Goal: Information Seeking & Learning: Learn about a topic

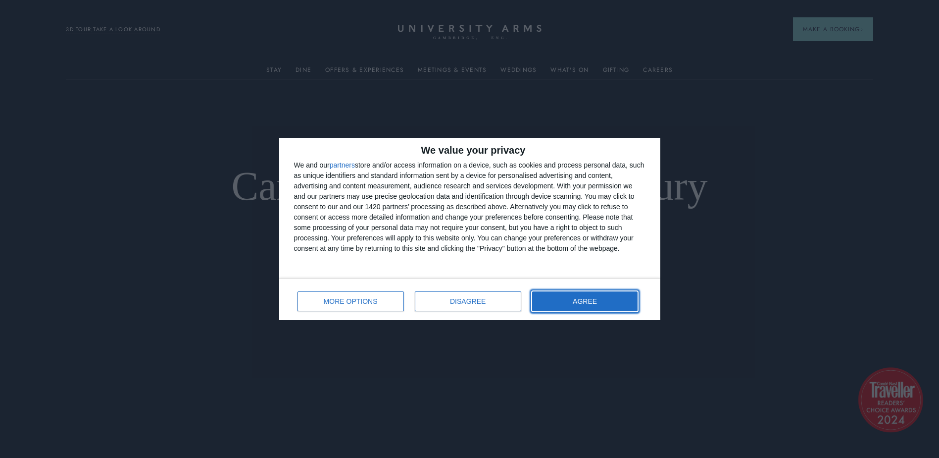
click at [596, 297] on button "AGREE" at bounding box center [585, 301] width 106 height 20
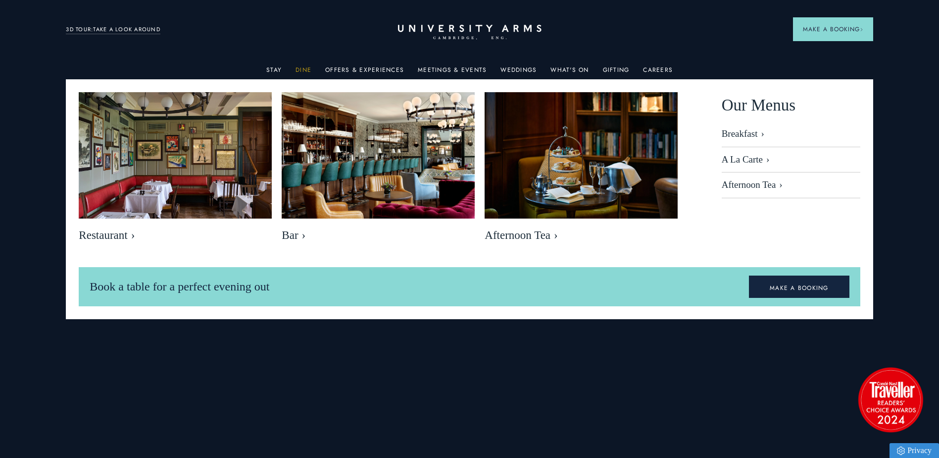
click at [305, 68] on link "Dine" at bounding box center [304, 72] width 16 height 13
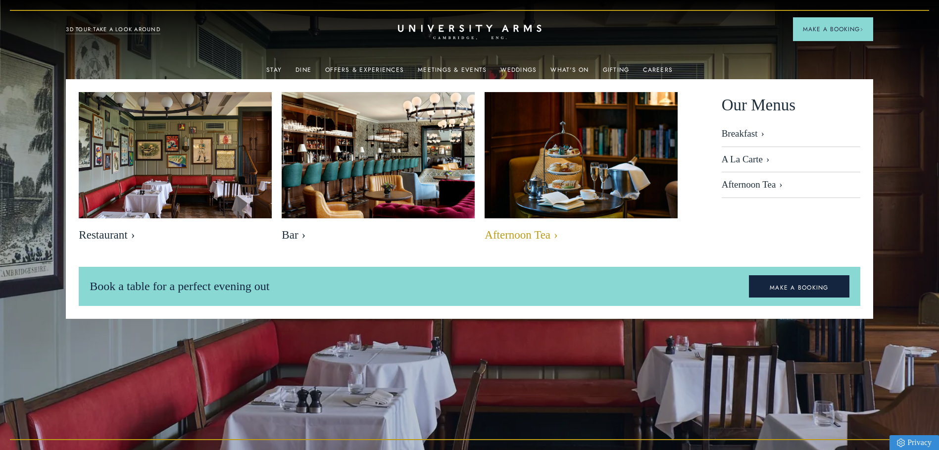
click at [591, 156] on img at bounding box center [581, 156] width 222 height 148
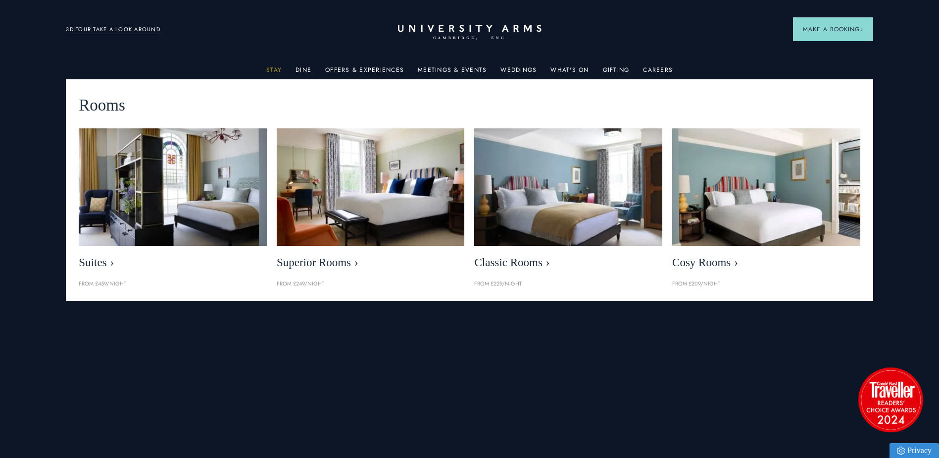
click at [280, 66] on link "Stay" at bounding box center [273, 72] width 15 height 13
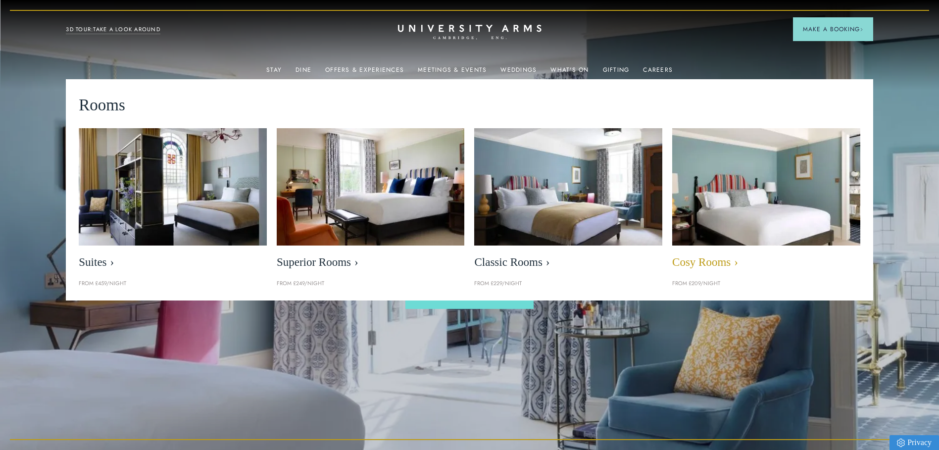
click at [759, 209] on img at bounding box center [767, 186] width 216 height 135
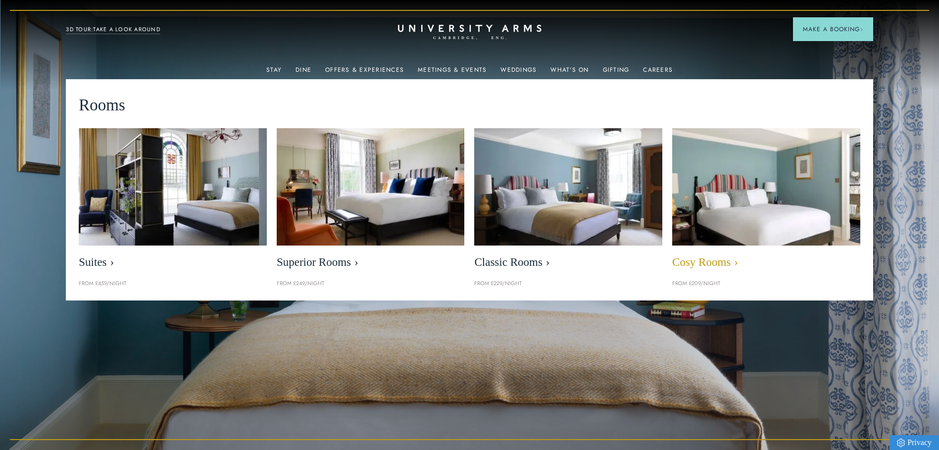
click at [711, 260] on span "Cosy Rooms" at bounding box center [766, 263] width 188 height 14
click at [712, 193] on img at bounding box center [767, 186] width 216 height 135
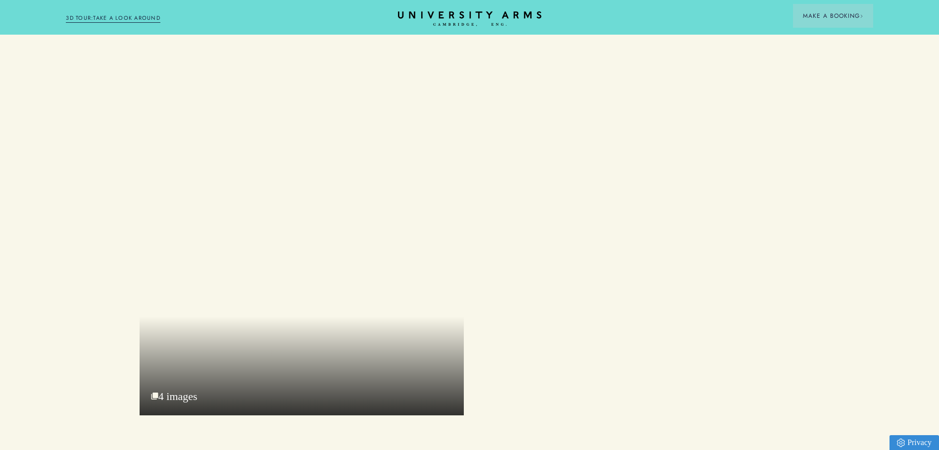
scroll to position [1188, 0]
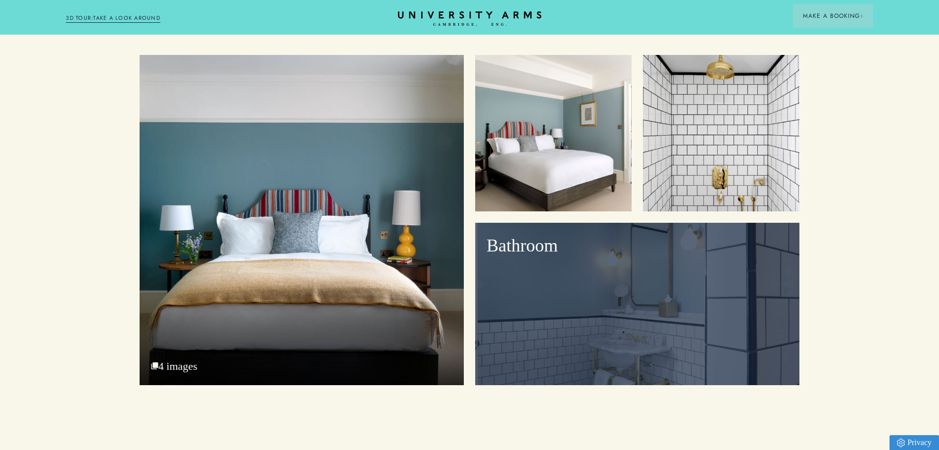
click at [665, 308] on div "Bathroom" at bounding box center [637, 304] width 324 height 162
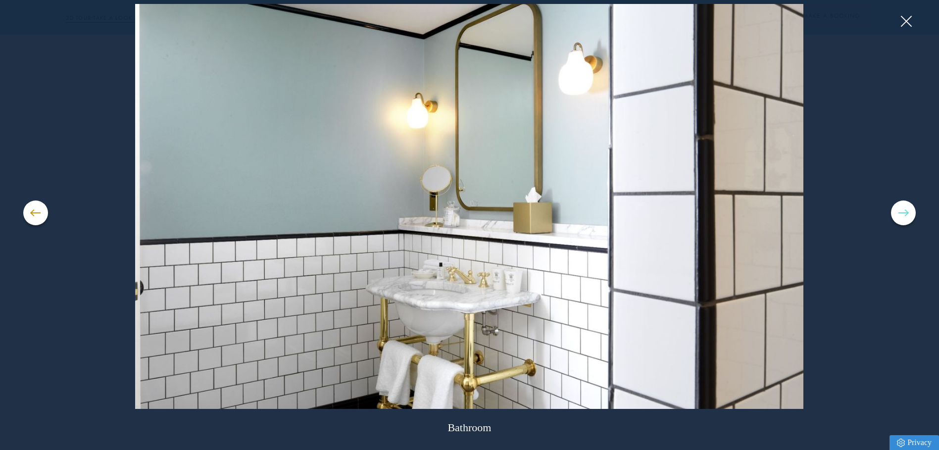
click at [898, 217] on button at bounding box center [903, 213] width 25 height 25
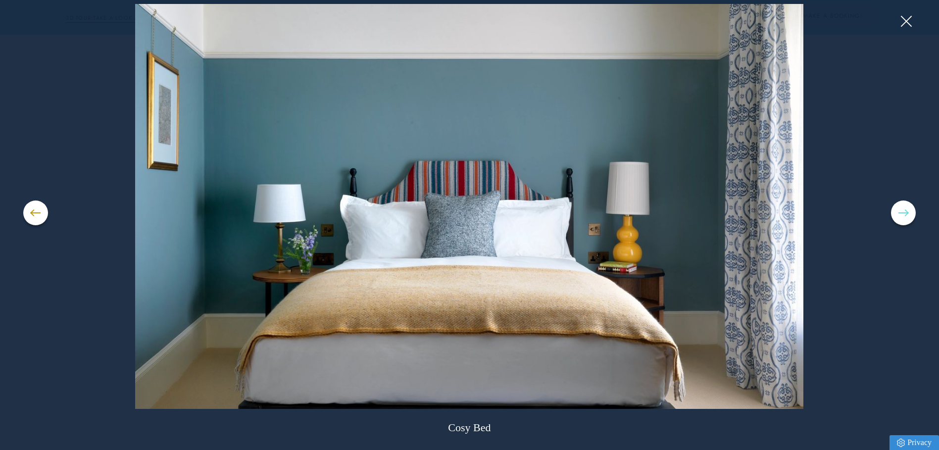
click at [898, 217] on button at bounding box center [903, 213] width 25 height 25
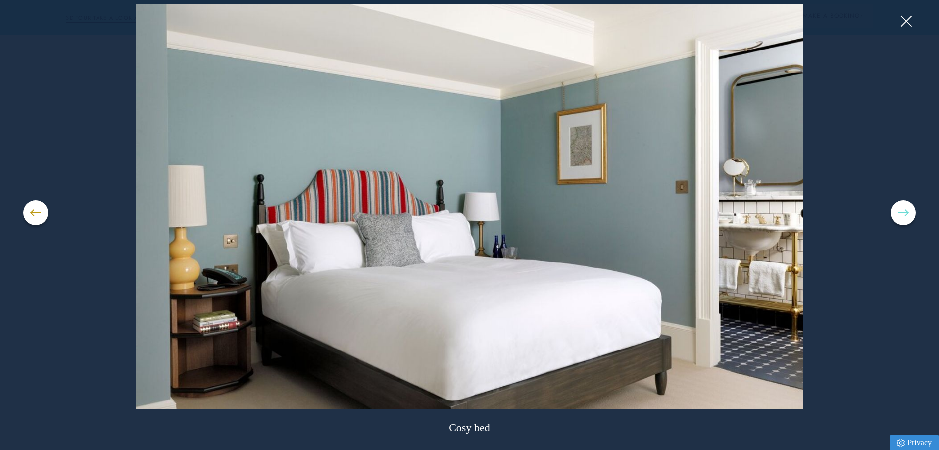
click at [898, 217] on button at bounding box center [903, 213] width 25 height 25
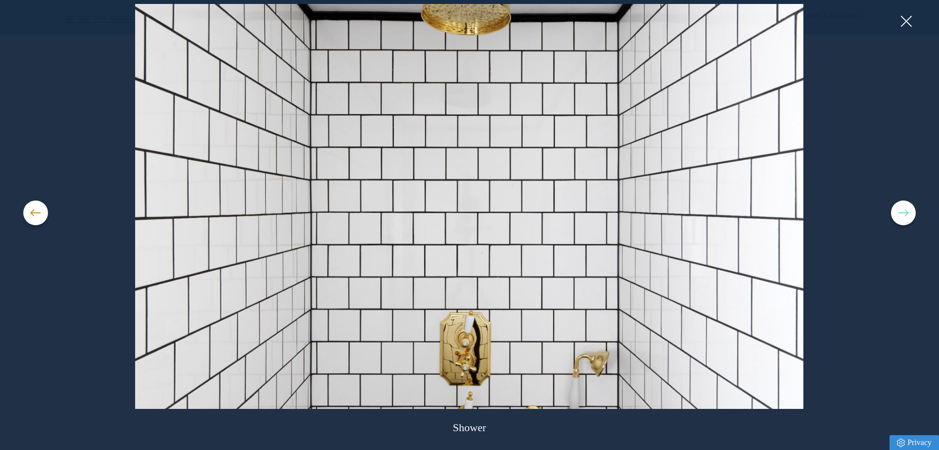
click at [898, 217] on button at bounding box center [903, 213] width 25 height 25
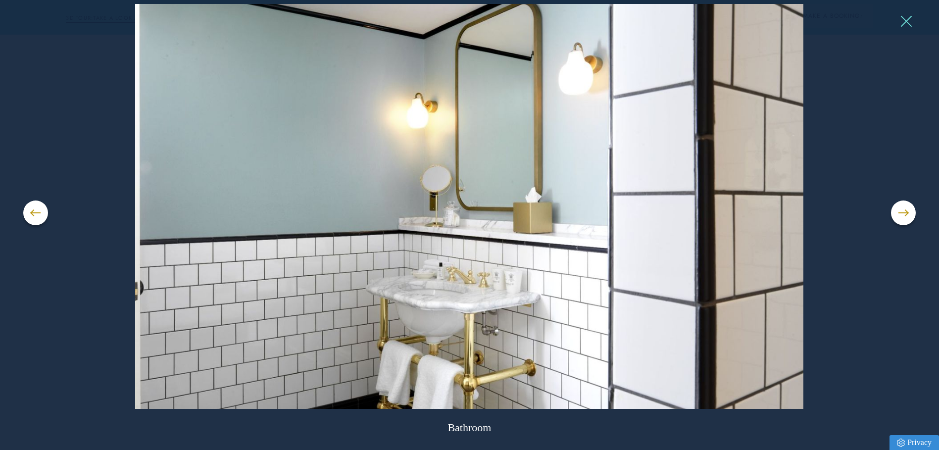
click at [904, 21] on button at bounding box center [906, 21] width 15 height 15
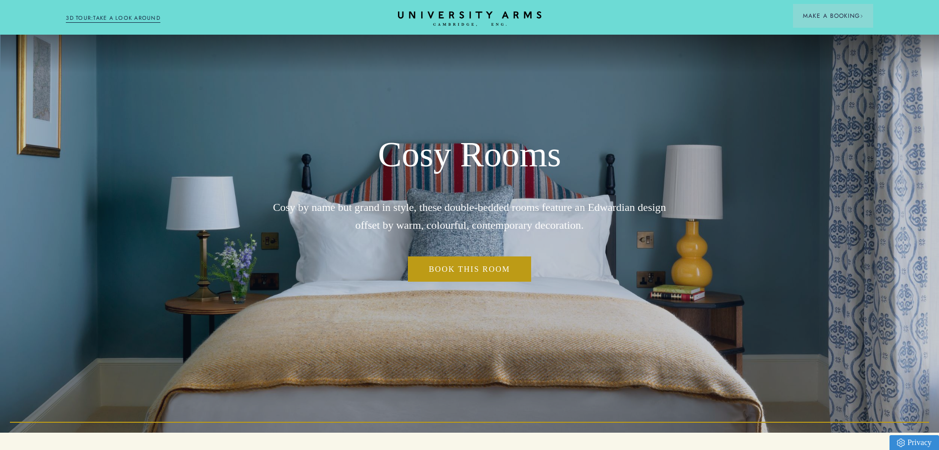
scroll to position [0, 0]
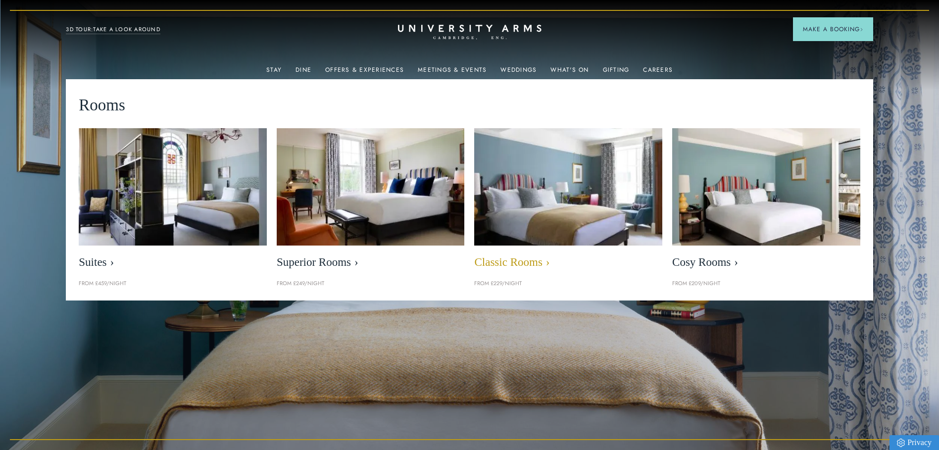
click at [546, 217] on img at bounding box center [568, 186] width 216 height 135
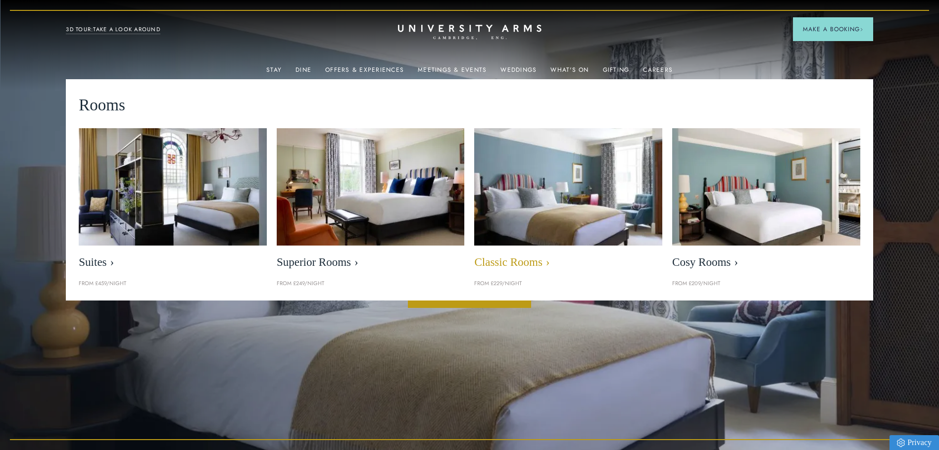
click at [545, 230] on img at bounding box center [568, 186] width 216 height 135
click at [519, 259] on span "Classic Rooms" at bounding box center [568, 263] width 188 height 14
click at [536, 184] on img at bounding box center [568, 186] width 216 height 135
click at [564, 201] on img at bounding box center [568, 186] width 216 height 135
click at [515, 261] on span "Classic Rooms" at bounding box center [568, 263] width 188 height 14
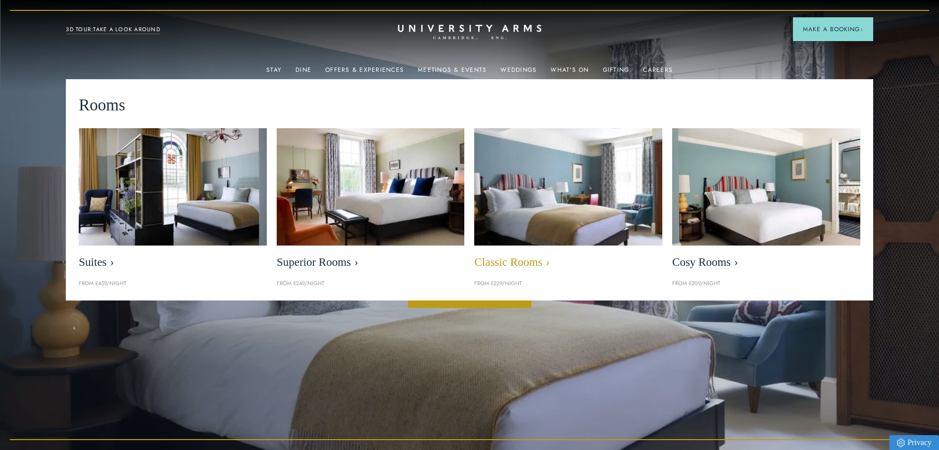
click at [516, 261] on span "Classic Rooms" at bounding box center [568, 263] width 188 height 14
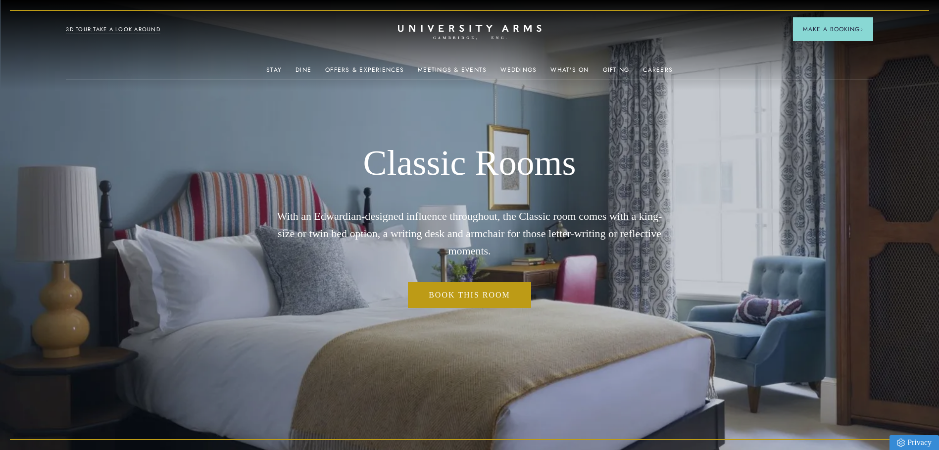
click at [531, 359] on div "Classic Rooms With an Edwardian-designed influence throughout, the Classic room…" at bounding box center [470, 225] width 396 height 450
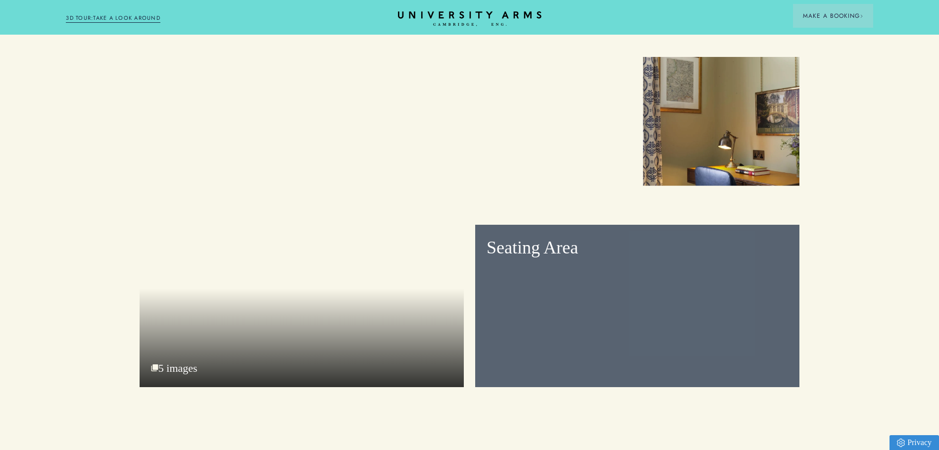
scroll to position [1287, 0]
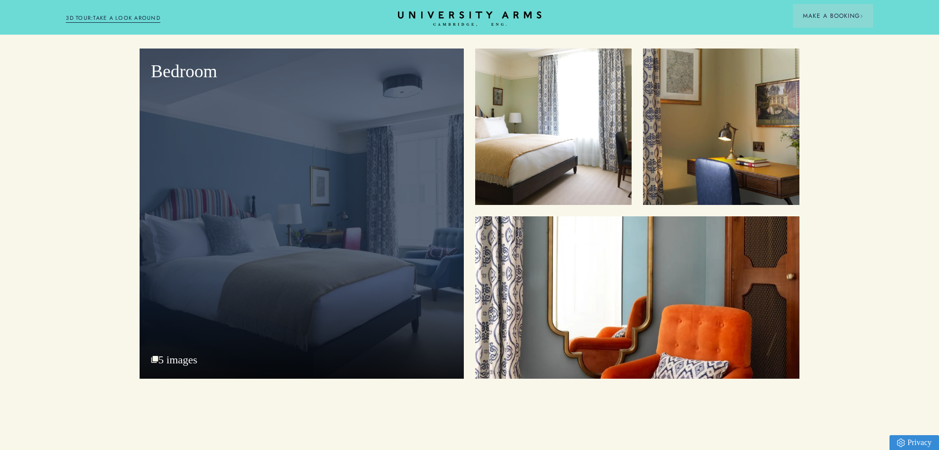
click at [399, 255] on div "Bedroom" at bounding box center [302, 214] width 324 height 330
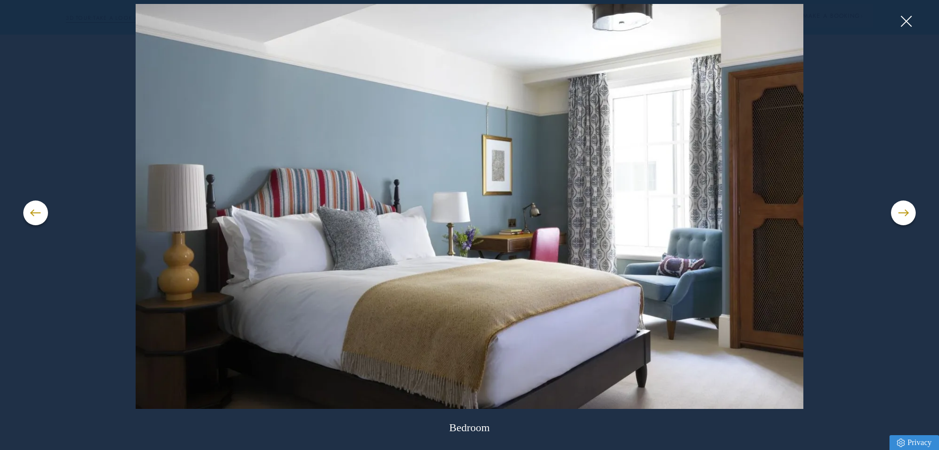
click at [887, 214] on div "Bedroom" at bounding box center [469, 225] width 892 height 443
click at [897, 214] on button at bounding box center [903, 213] width 25 height 25
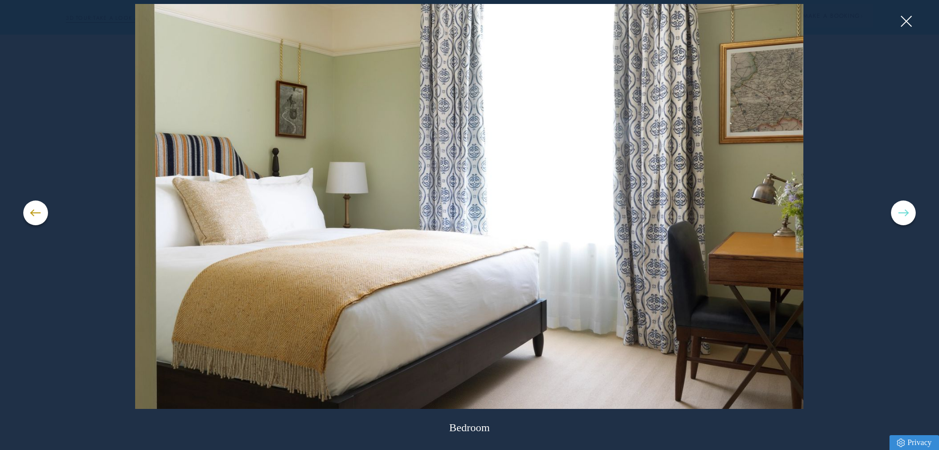
click at [900, 214] on button at bounding box center [903, 213] width 25 height 25
click at [903, 212] on span at bounding box center [904, 212] width 10 height 1
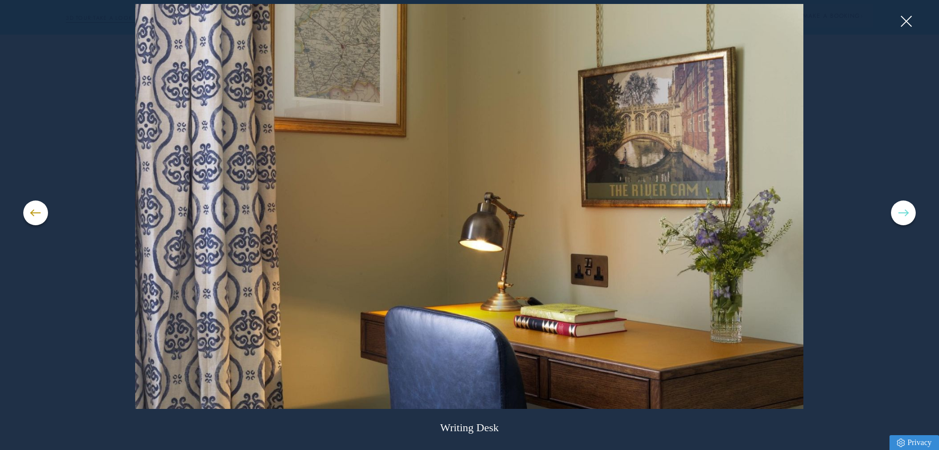
click at [903, 212] on span at bounding box center [904, 212] width 10 height 1
click at [904, 211] on button at bounding box center [903, 213] width 25 height 25
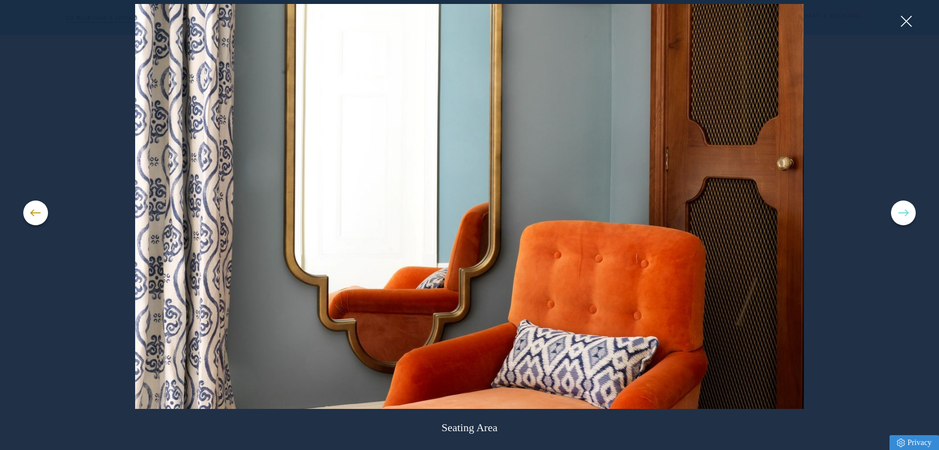
click at [904, 211] on button at bounding box center [903, 213] width 25 height 25
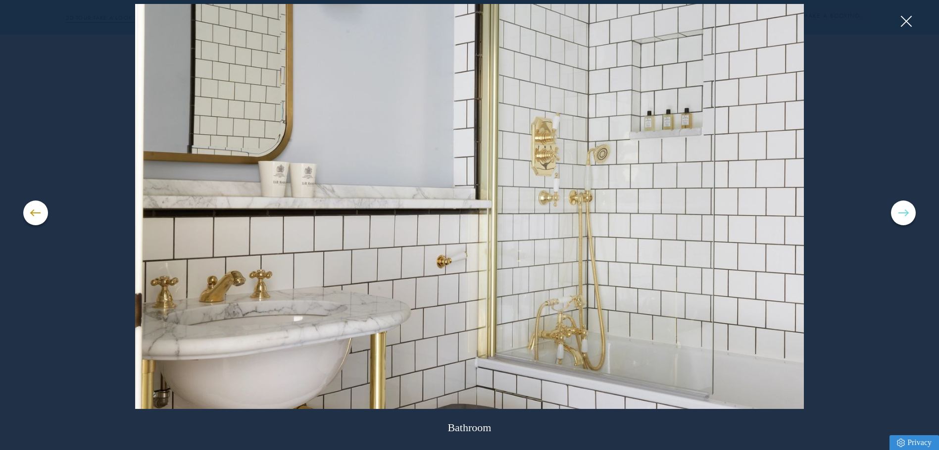
click at [904, 211] on button at bounding box center [903, 213] width 25 height 25
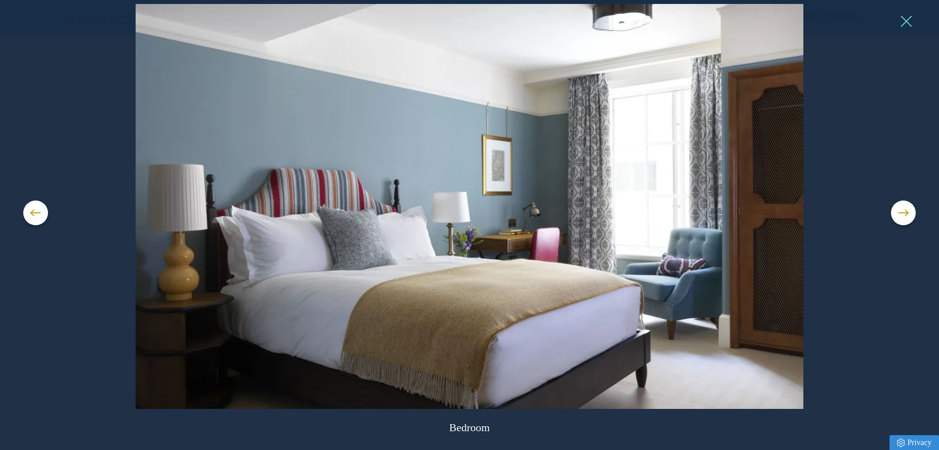
click at [907, 19] on button at bounding box center [906, 21] width 15 height 15
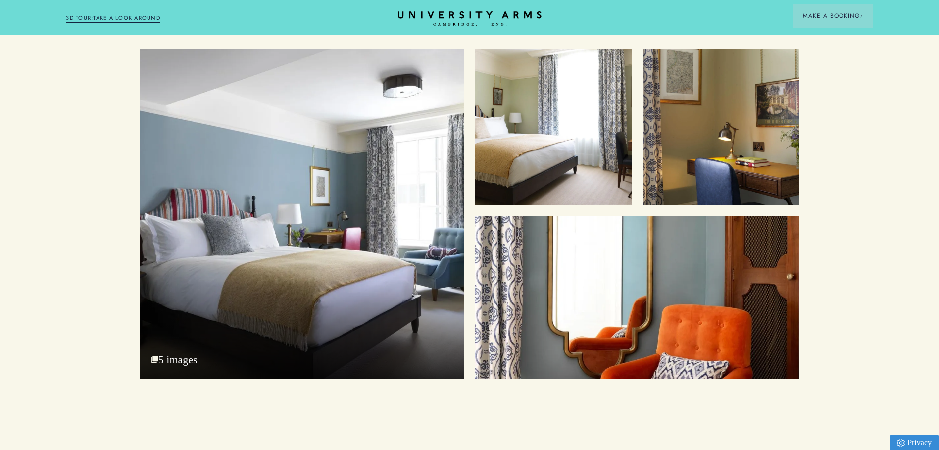
click at [100, 18] on link "3D TOUR:TAKE A LOOK AROUND" at bounding box center [113, 18] width 95 height 9
